Goal: Find contact information: Find contact information

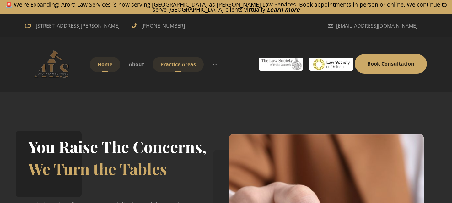
click at [168, 61] on span "Practice Areas" at bounding box center [177, 64] width 35 height 7
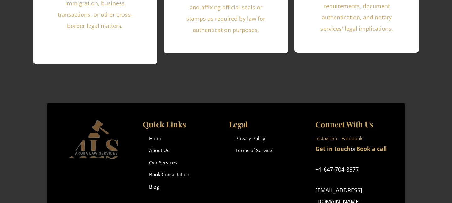
scroll to position [1403, 0]
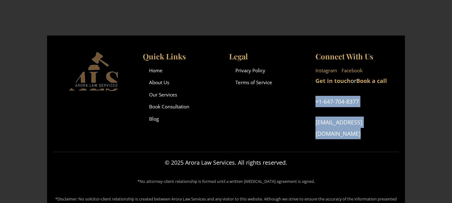
drag, startPoint x: 398, startPoint y: 110, endPoint x: 314, endPoint y: 88, distance: 87.3
click at [314, 88] on div "Quick Links Home About Us Our Services Book Consultation Blog Legal Privacy Pol…" at bounding box center [225, 95] width 345 height 94
copy div "+1‑647‑704‑8377 contact@aroralawservices.com"
click at [326, 66] on link "Instagram" at bounding box center [327, 70] width 22 height 9
click at [355, 66] on link "Facebook" at bounding box center [352, 70] width 21 height 9
